Goal: Information Seeking & Learning: Learn about a topic

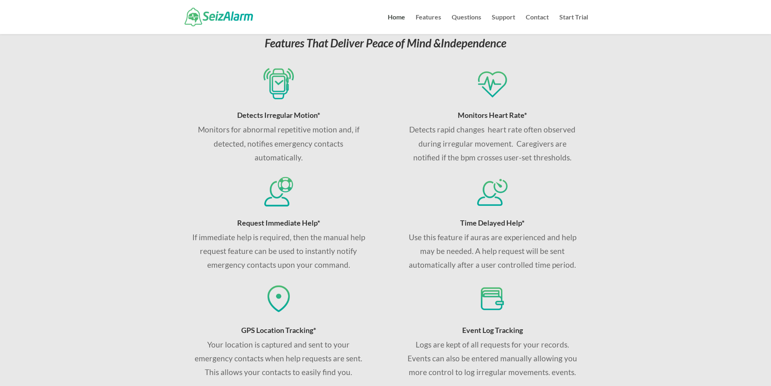
scroll to position [324, 0]
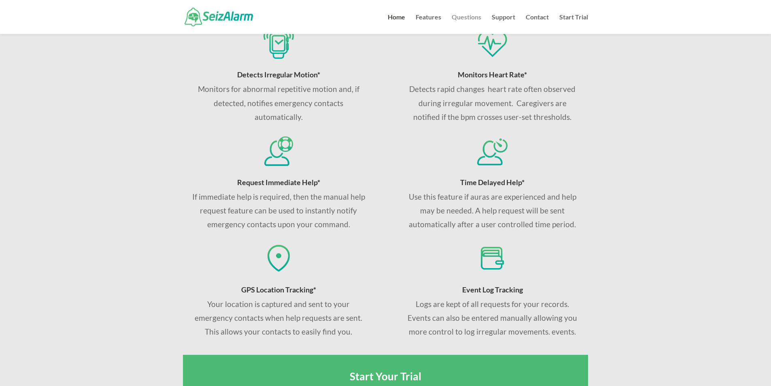
click at [475, 15] on link "Questions" at bounding box center [467, 24] width 30 height 20
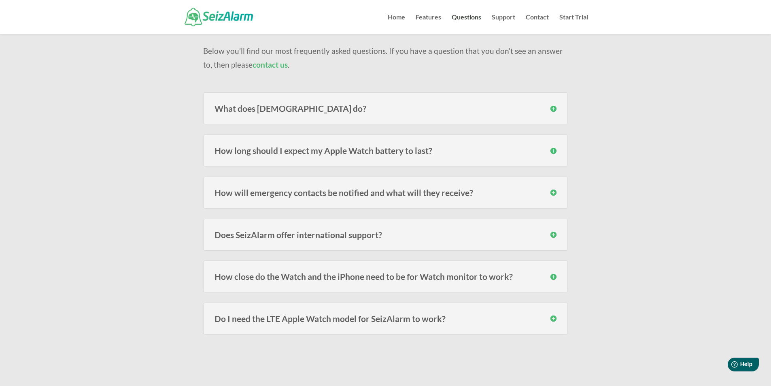
scroll to position [81, 0]
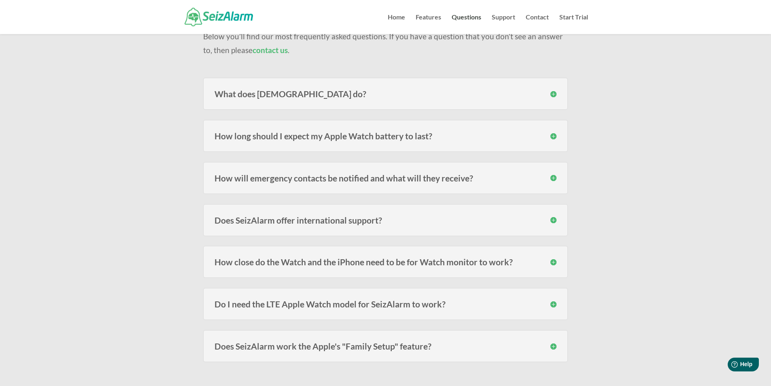
click at [553, 262] on h3 "How close do the Watch and the iPhone need to be for Watch monitor to work?" at bounding box center [385, 261] width 342 height 8
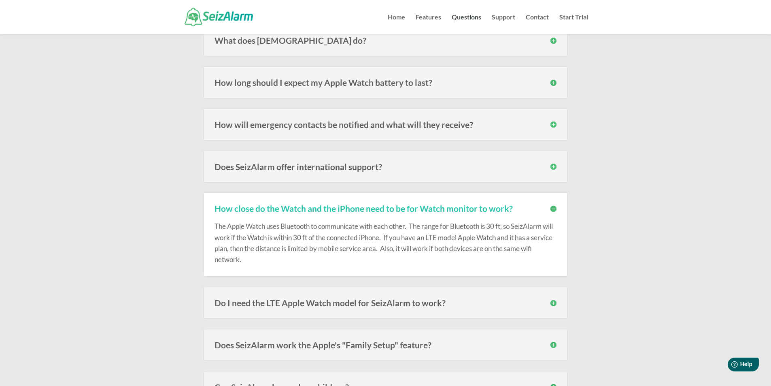
scroll to position [202, 0]
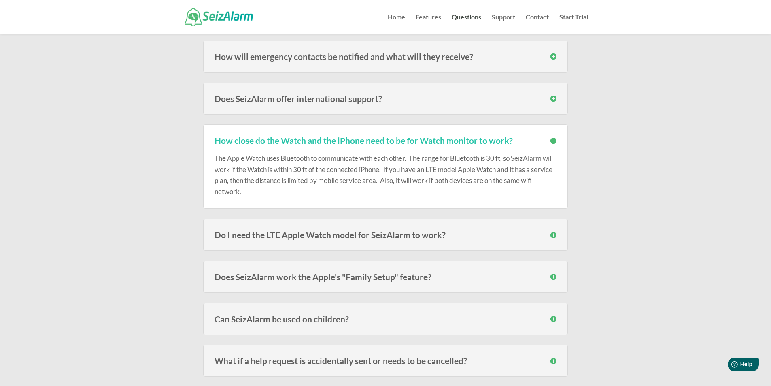
click at [462, 233] on h3 "Do I need the LTE Apple Watch model for SeizAlarm to work?" at bounding box center [385, 234] width 342 height 8
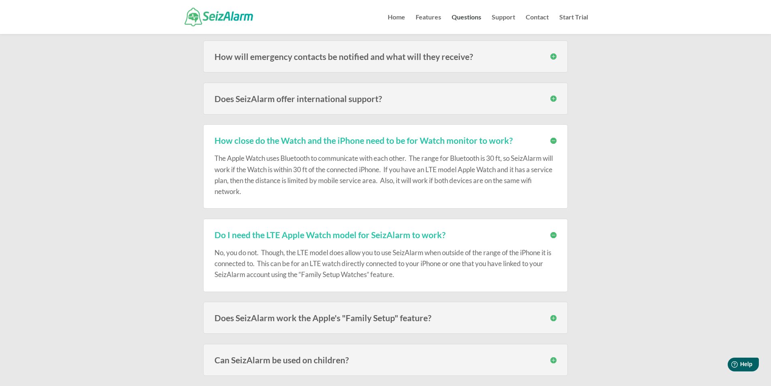
click at [462, 233] on h3 "Do I need the LTE Apple Watch model for SeizAlarm to work?" at bounding box center [385, 234] width 342 height 8
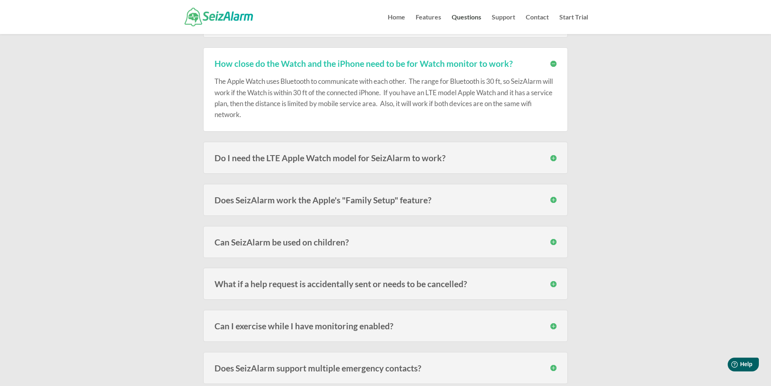
scroll to position [324, 0]
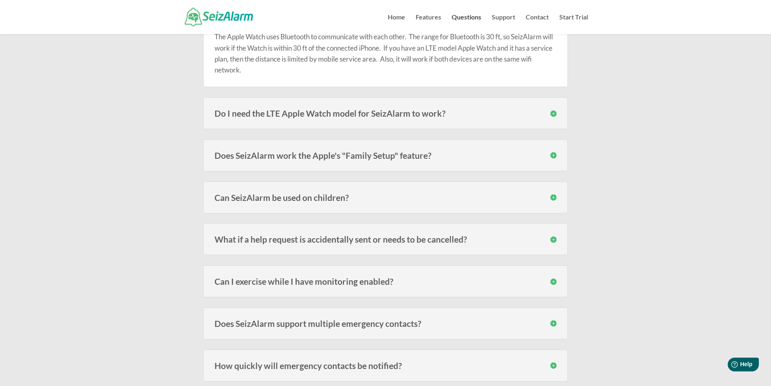
click at [455, 237] on h3 "What if a help request is accidentally sent or needs to be cancelled?" at bounding box center [385, 239] width 342 height 8
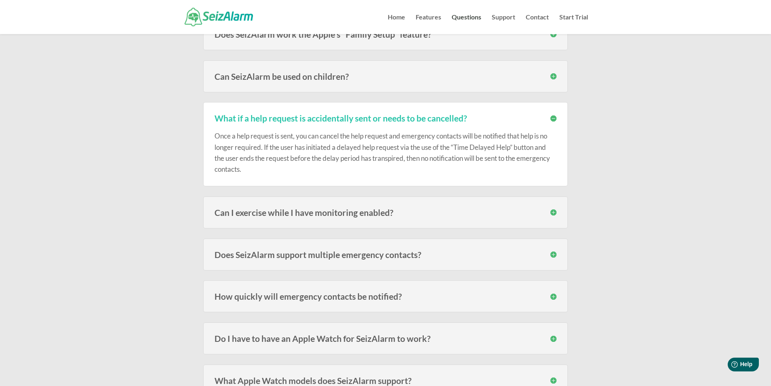
scroll to position [445, 0]
click at [407, 212] on h3 "Can I exercise while I have monitoring enabled?" at bounding box center [385, 212] width 342 height 8
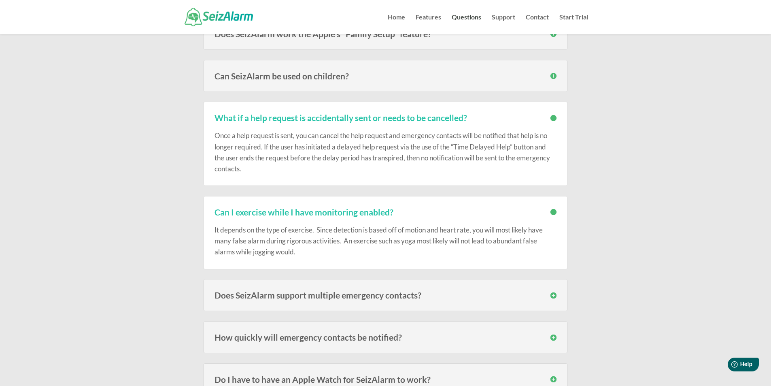
click at [399, 205] on div "Can I exercise while I have monitoring enabled? It depends on the type of exerc…" at bounding box center [385, 232] width 365 height 73
click at [555, 210] on h3 "Can I exercise while I have monitoring enabled?" at bounding box center [385, 212] width 342 height 8
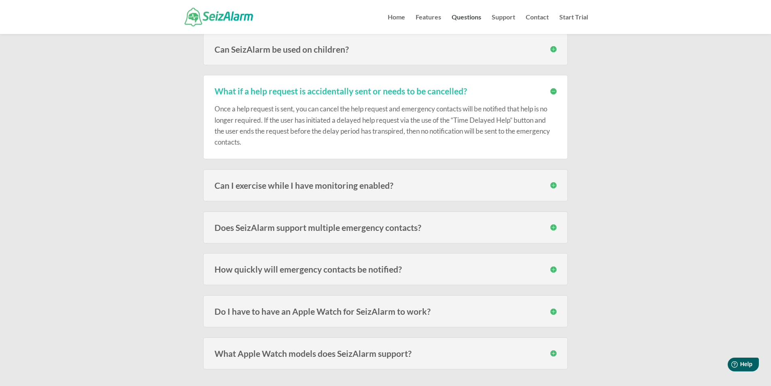
scroll to position [486, 0]
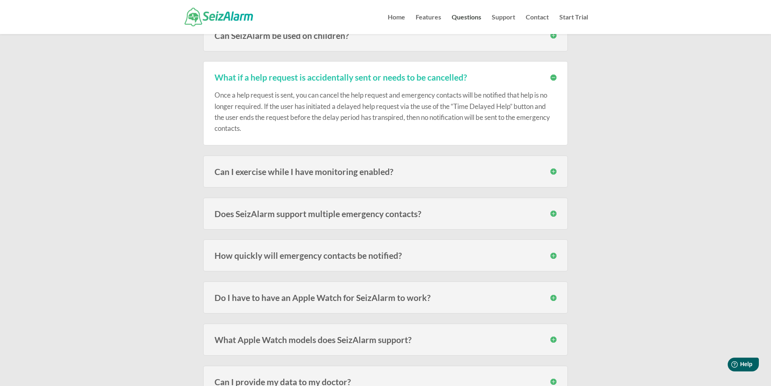
click at [475, 260] on div "How quickly will emergency contacts be notified? Speed varies on carrier signal…" at bounding box center [385, 255] width 365 height 32
click at [550, 254] on h3 "How quickly will emergency contacts be notified?" at bounding box center [385, 255] width 342 height 8
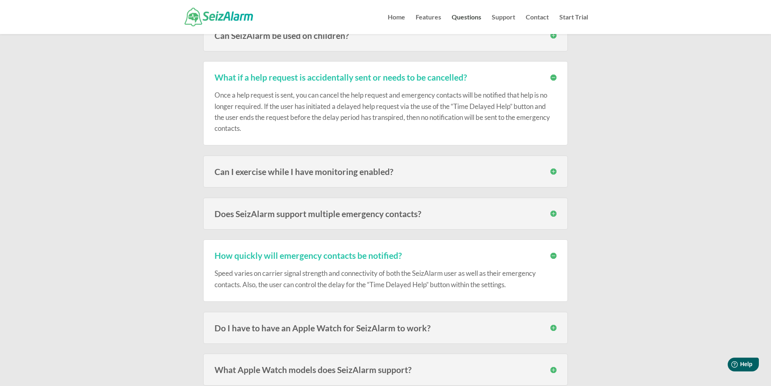
click at [552, 255] on h3 "How quickly will emergency contacts be notified?" at bounding box center [385, 255] width 342 height 8
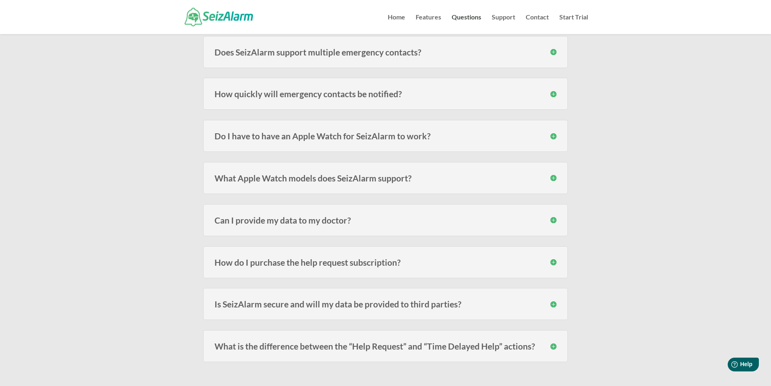
scroll to position [647, 0]
click at [552, 263] on h3 "How do I purchase the help request subscription?" at bounding box center [385, 261] width 342 height 8
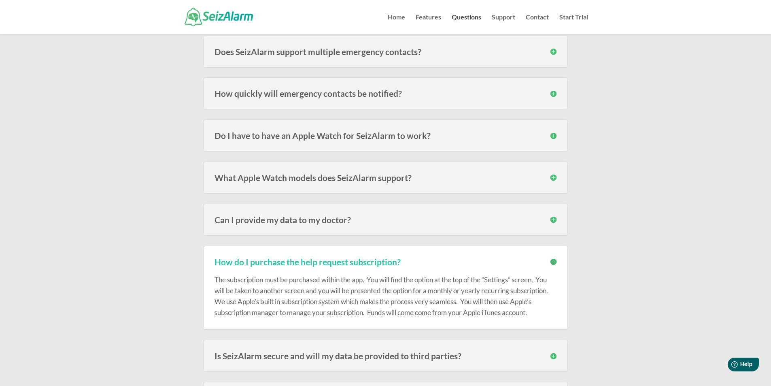
click at [550, 263] on h3 "How do I purchase the help request subscription?" at bounding box center [385, 261] width 342 height 8
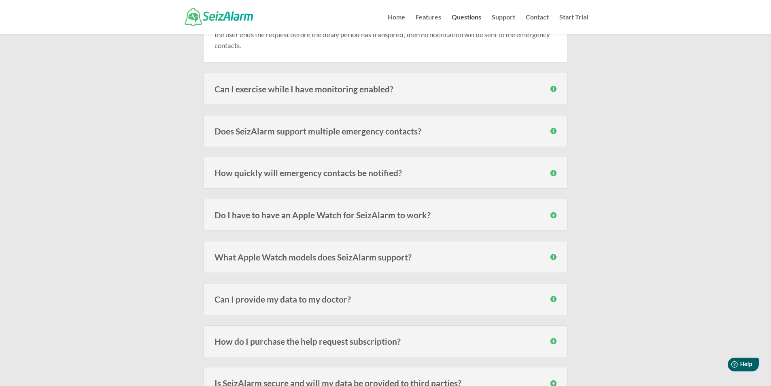
scroll to position [445, 0]
